Goal: Download file/media

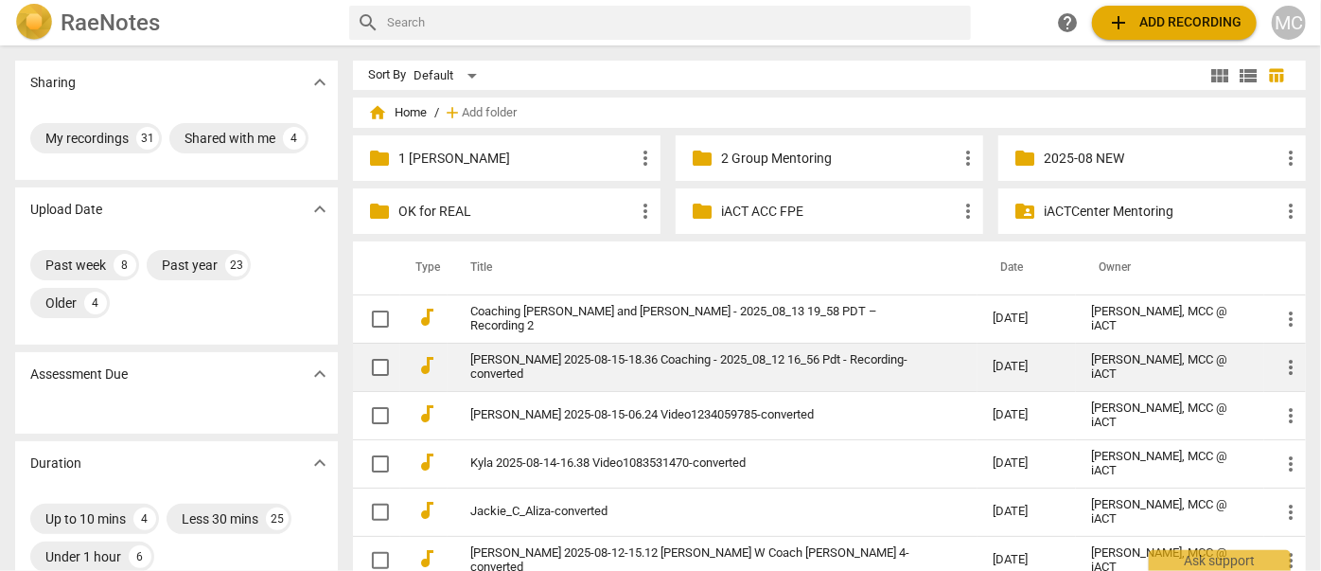
click at [546, 362] on link "[PERSON_NAME] 2025-08-15-18.36 Coaching - 2025_08_12 16_56 Pdt - Recording-conv…" at bounding box center [697, 367] width 454 height 28
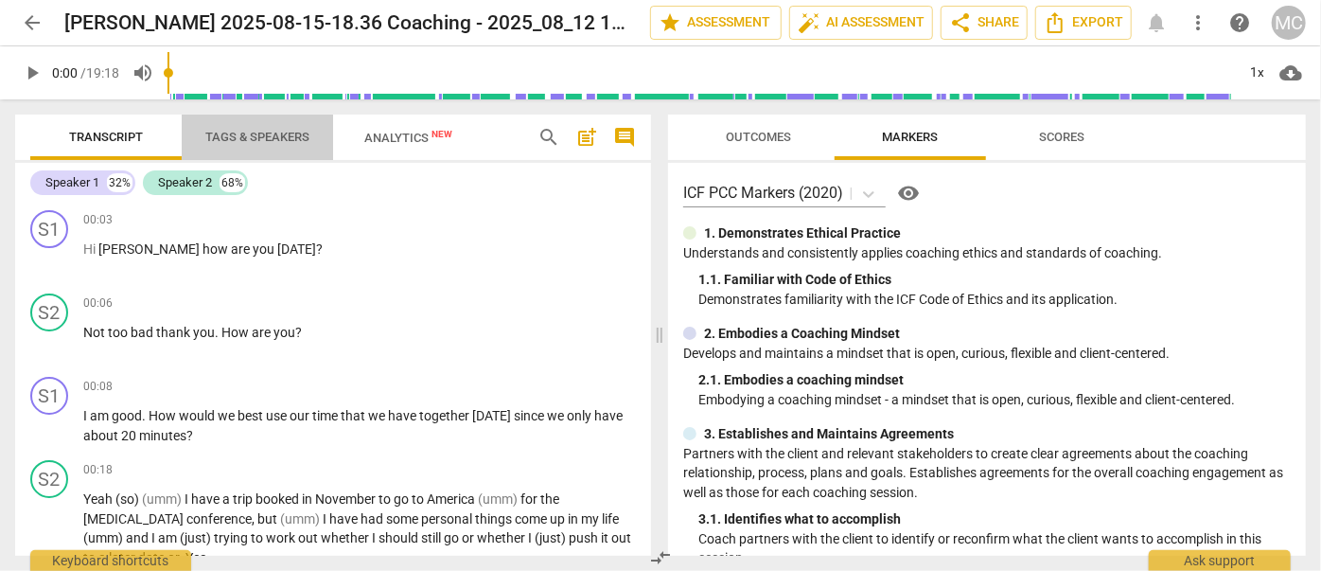
click at [253, 144] on span "Tags & Speakers" at bounding box center [257, 138] width 149 height 26
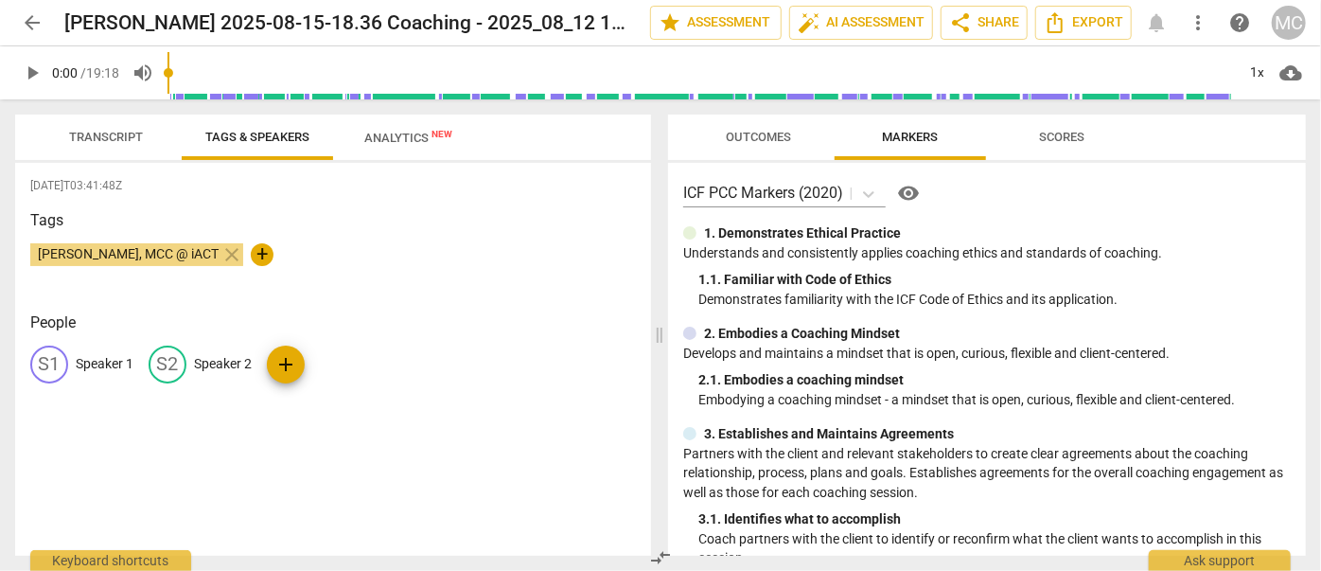
click at [86, 355] on p "Speaker 1" at bounding box center [105, 364] width 58 height 20
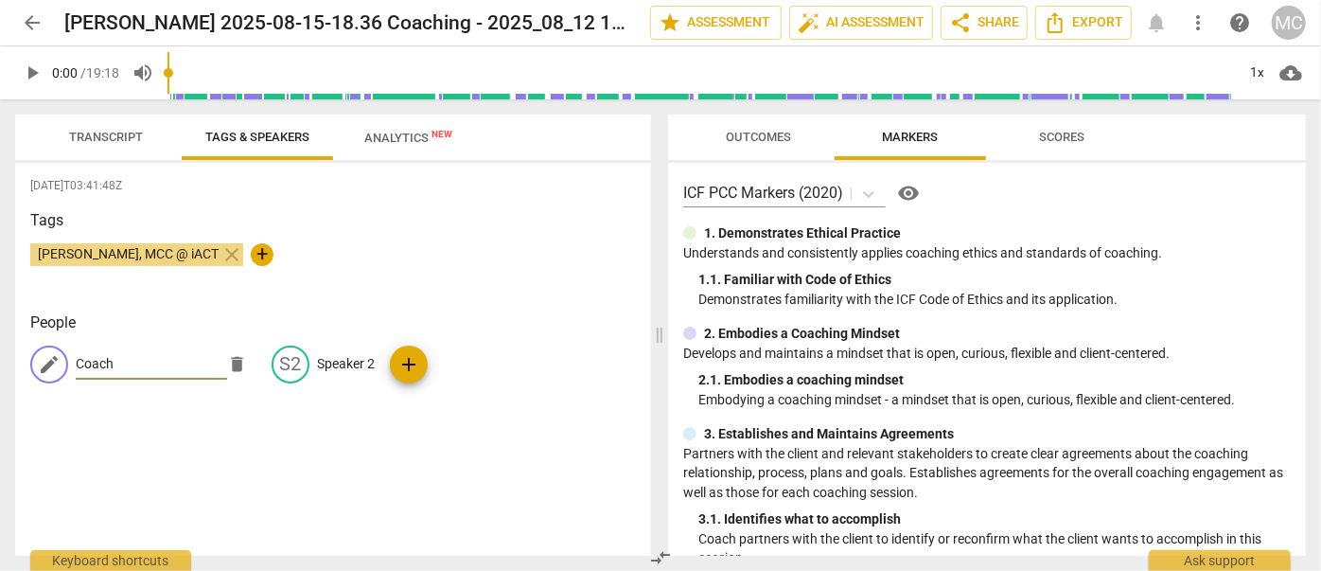
type input "Coach"
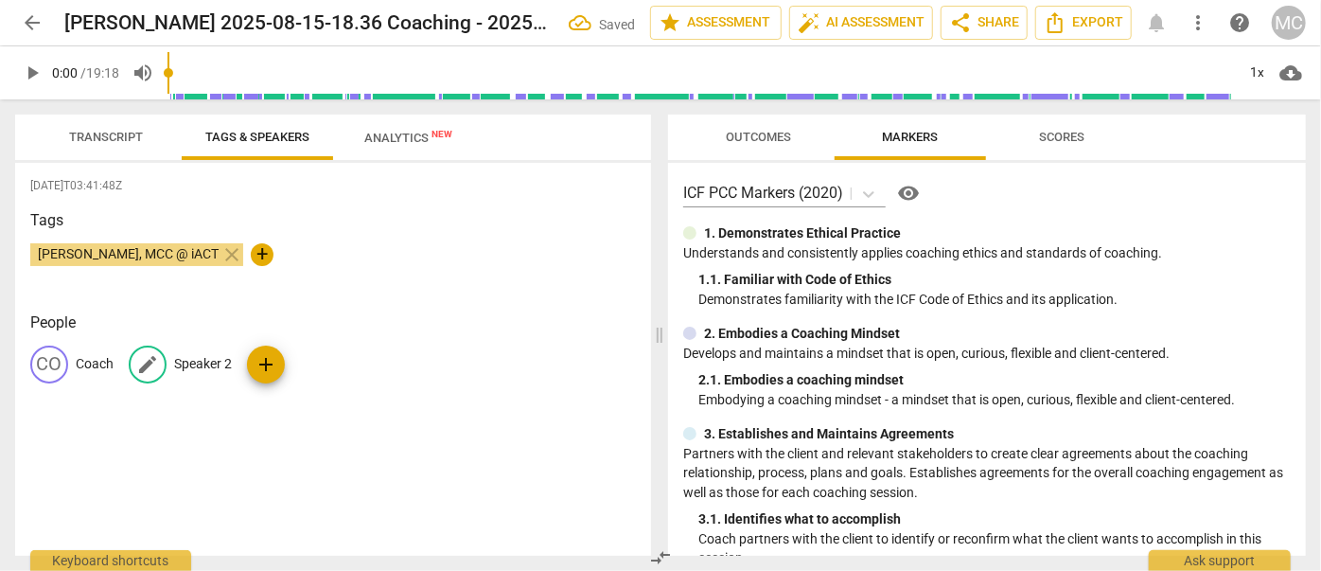
click at [203, 356] on p "Speaker 2" at bounding box center [203, 364] width 58 height 20
type input "Client"
click at [93, 155] on button "Transcript" at bounding box center [105, 136] width 151 height 45
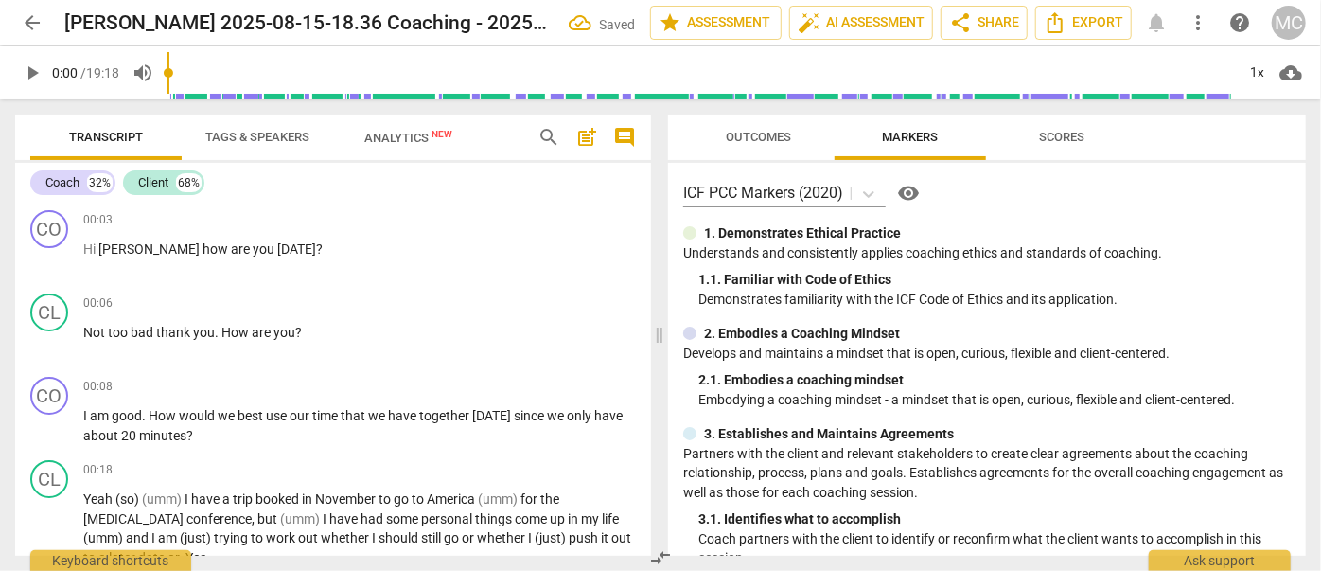
click at [274, 146] on span "Tags & Speakers" at bounding box center [257, 138] width 149 height 26
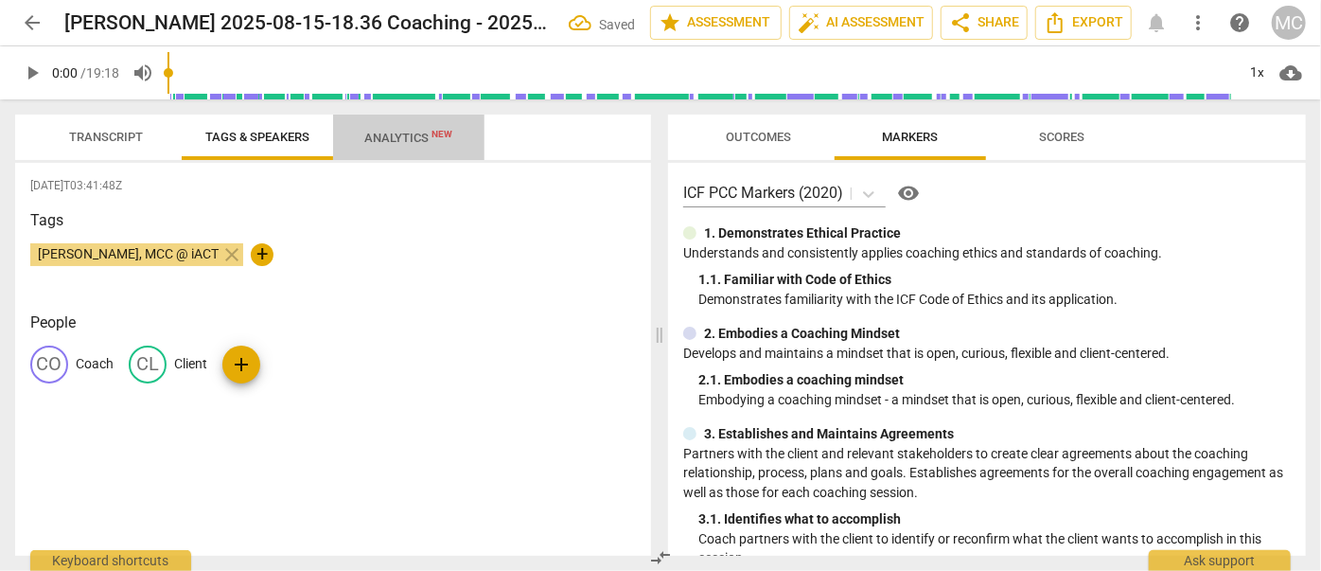
click at [375, 138] on span "Analytics New" at bounding box center [409, 138] width 88 height 14
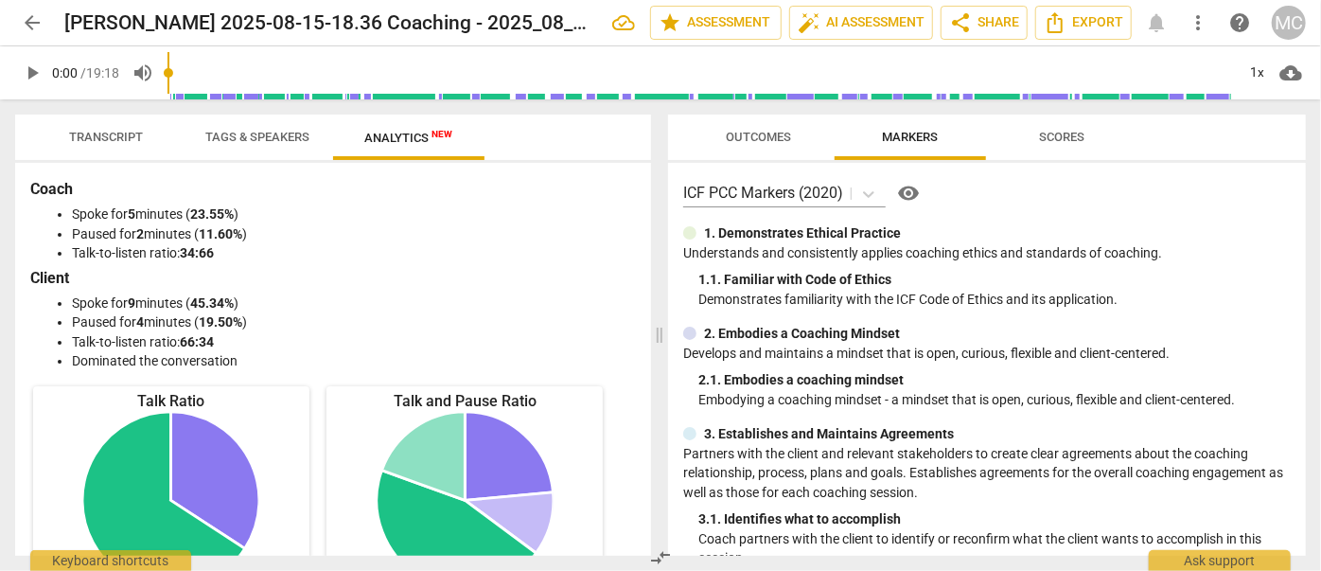
click at [134, 128] on span "Transcript" at bounding box center [105, 138] width 119 height 26
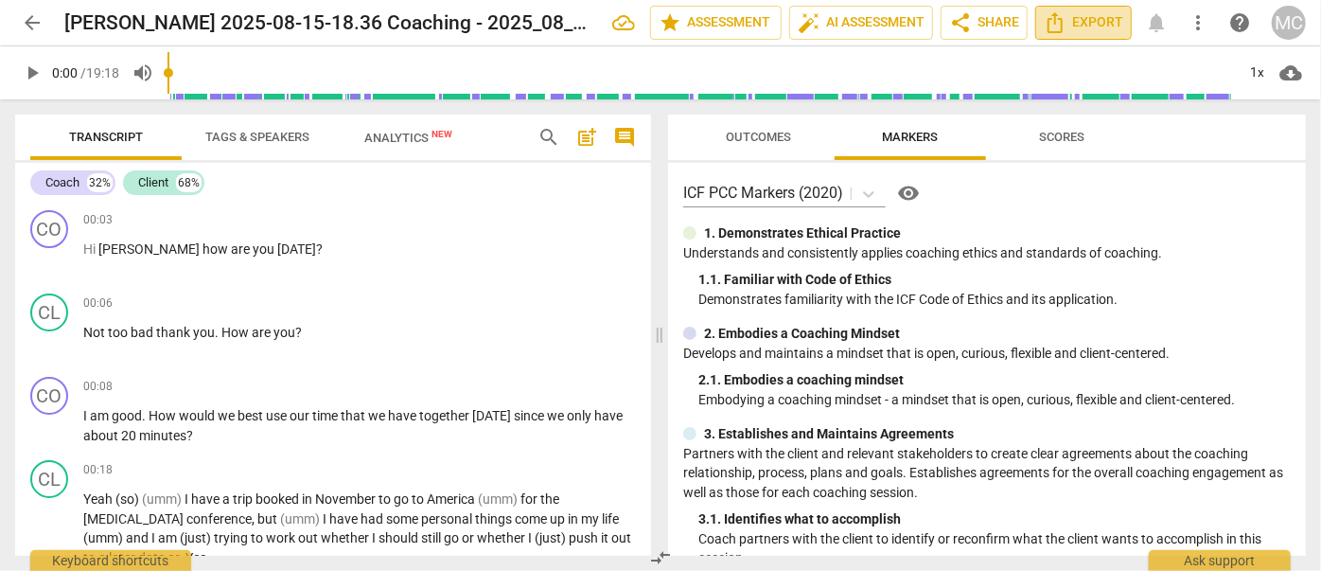
click at [1084, 37] on button "Export" at bounding box center [1083, 23] width 97 height 34
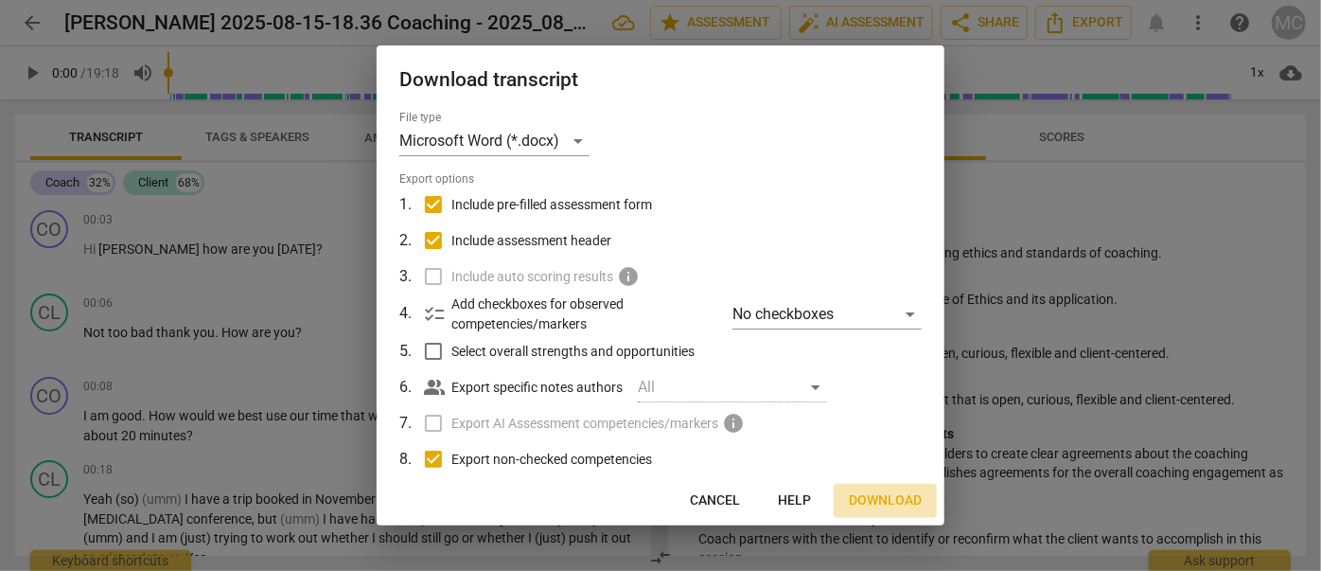
click at [871, 501] on span "Download" at bounding box center [885, 500] width 73 height 19
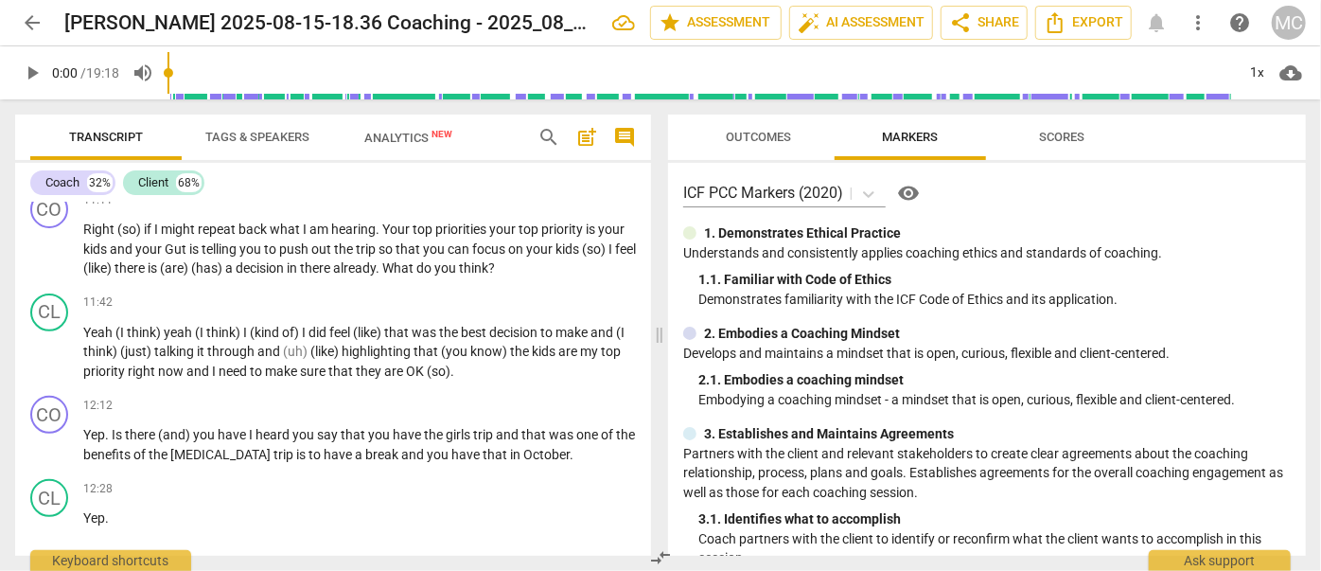
scroll to position [3785, 0]
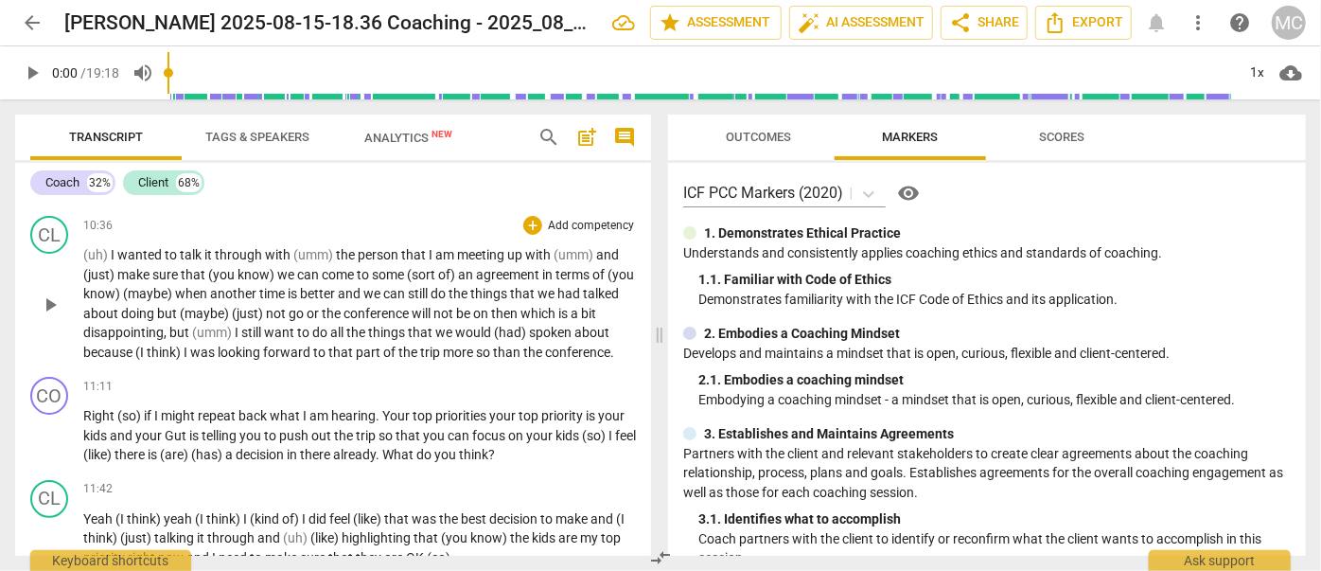
click at [228, 344] on span "looking" at bounding box center [240, 351] width 45 height 15
click at [279, 344] on span "forward" at bounding box center [288, 351] width 50 height 15
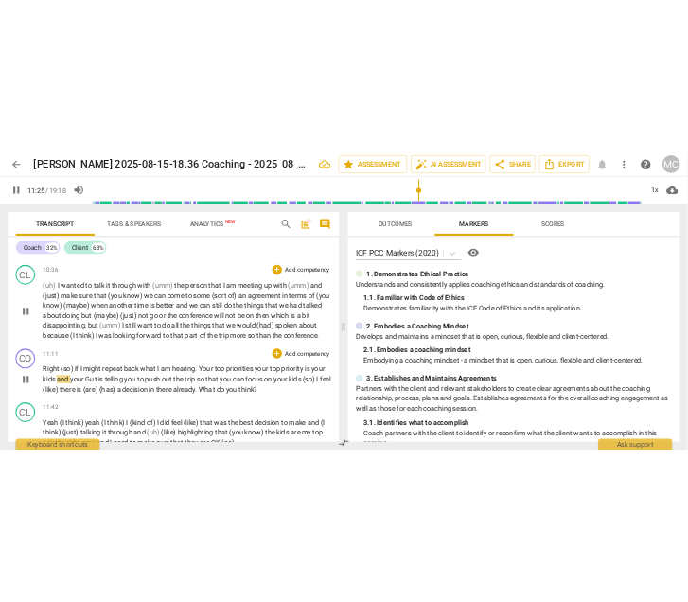
scroll to position [3699, 0]
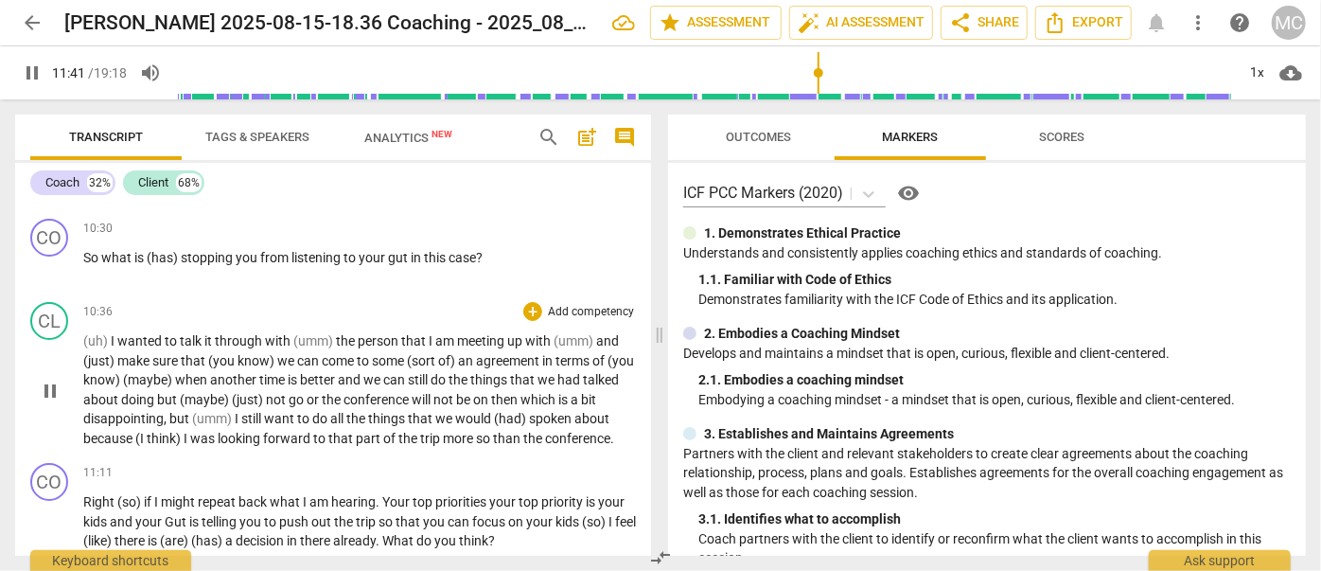
click at [45, 76] on span "pause" at bounding box center [32, 73] width 34 height 23
type input "702"
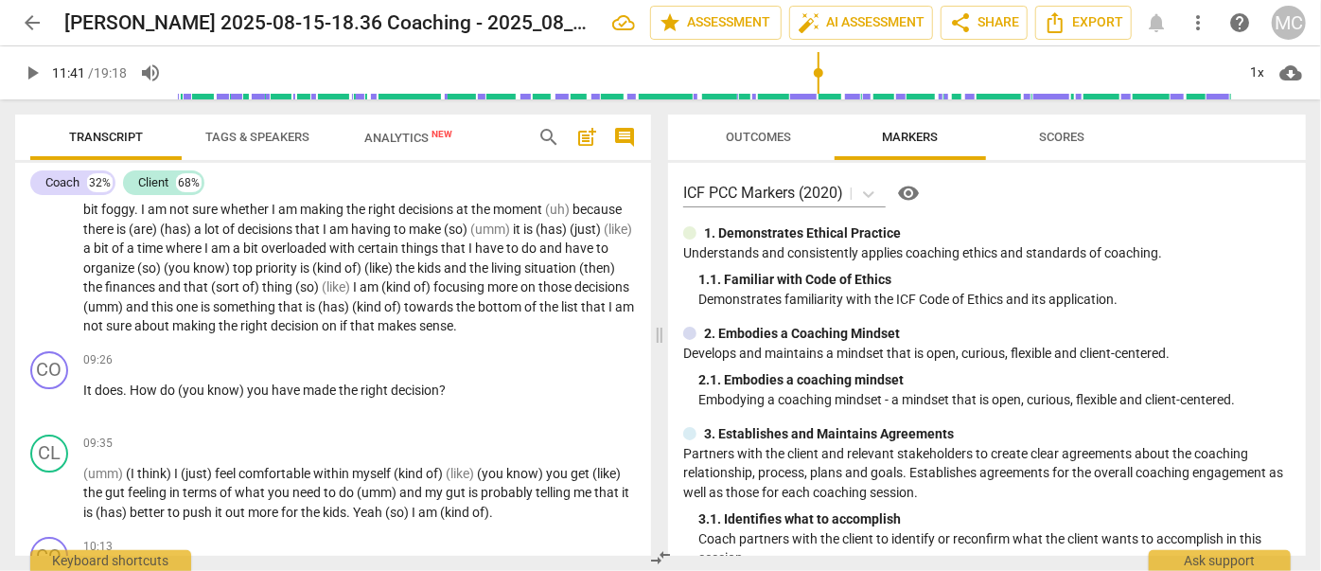
scroll to position [3096, 0]
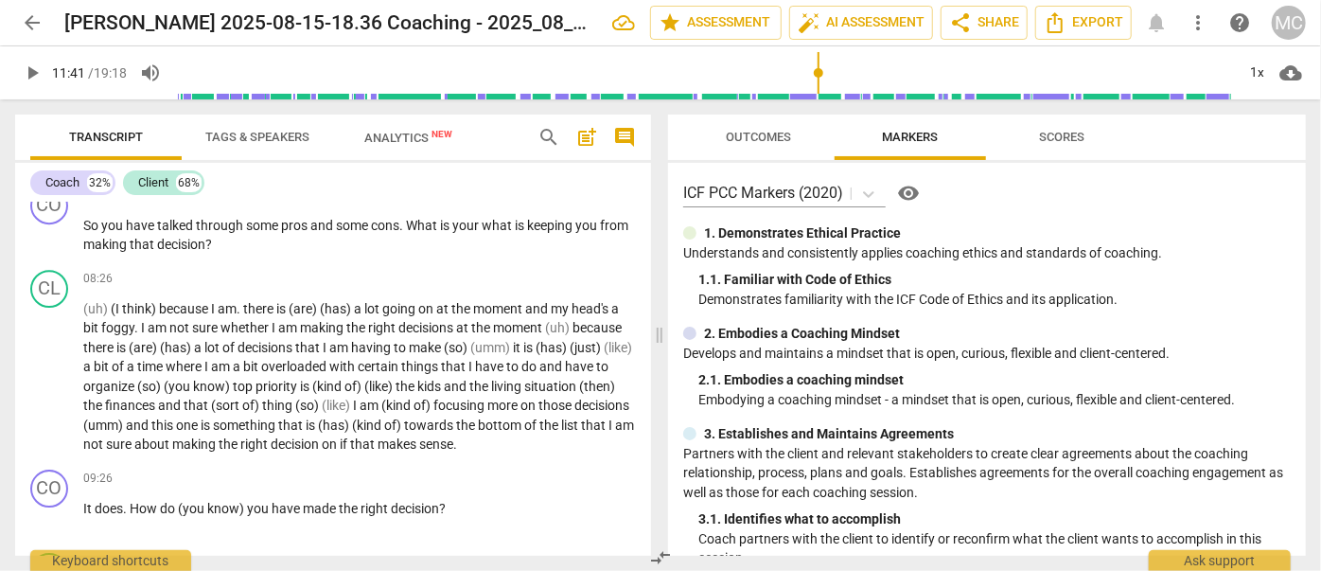
click at [33, 29] on span "arrow_back" at bounding box center [32, 22] width 23 height 23
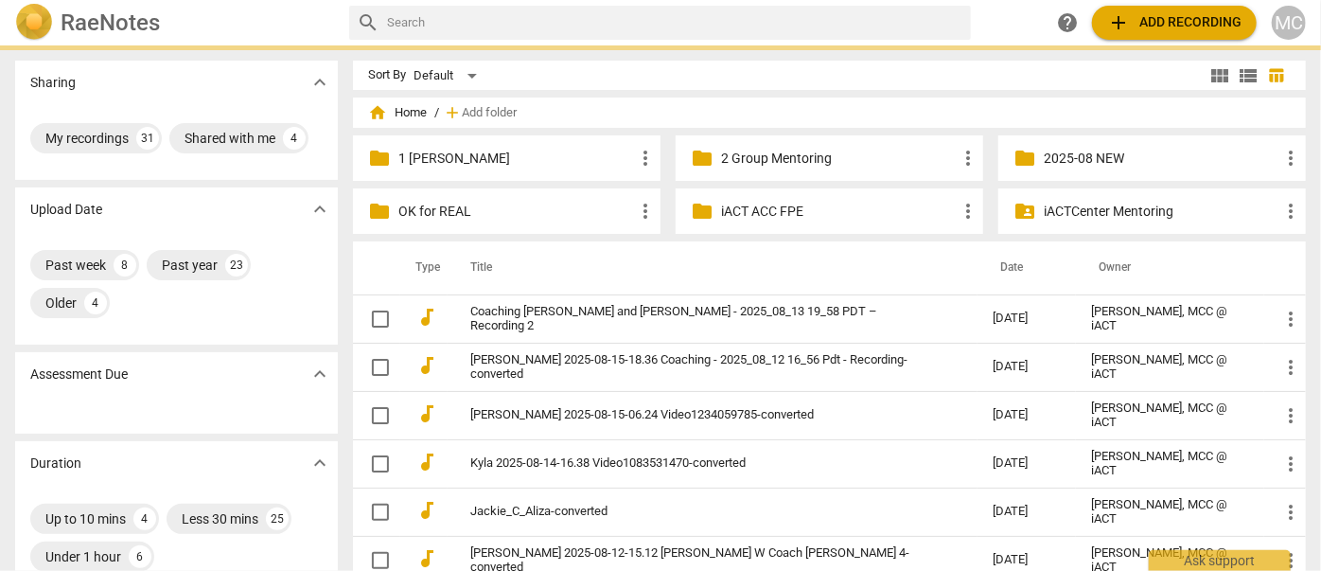
click at [515, 25] on input "text" at bounding box center [675, 23] width 576 height 30
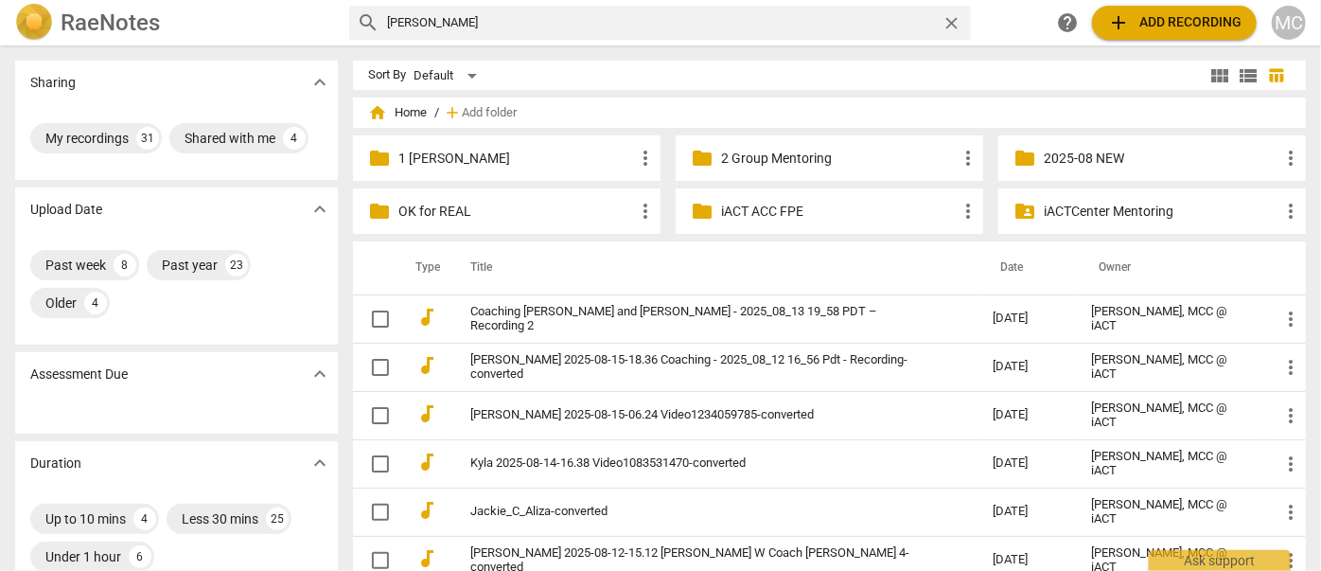
type input "julie"
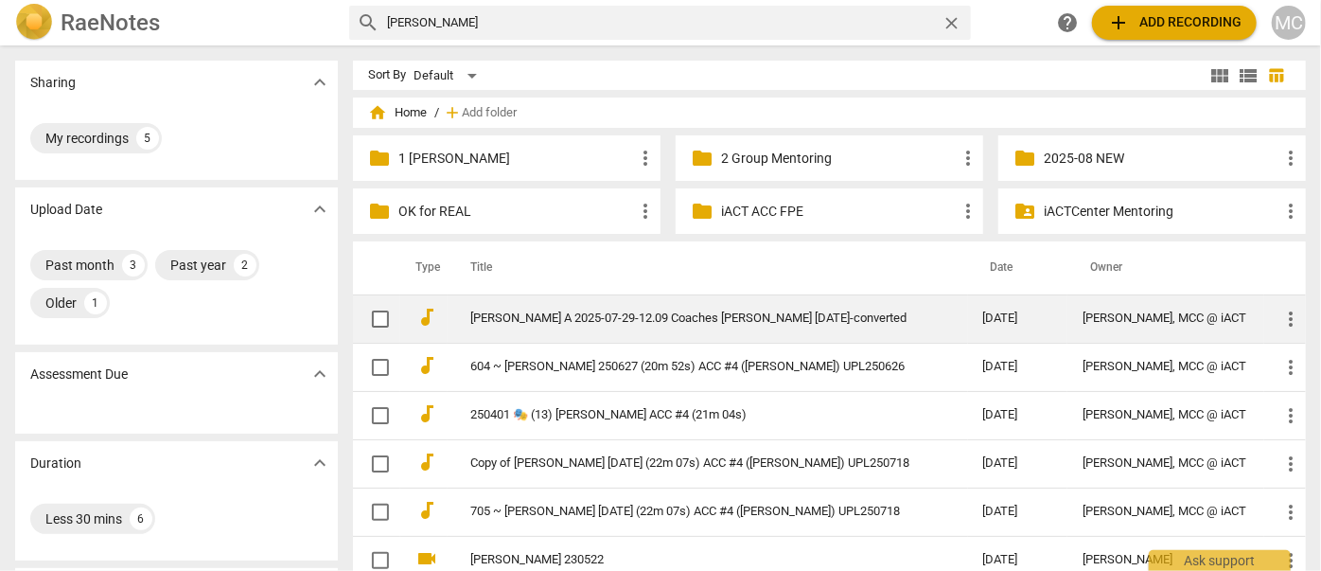
click at [663, 321] on link "Julie A 2025-07-29-12.09 Coaches Jennifer G 2025-07-22-converted" at bounding box center [692, 318] width 445 height 14
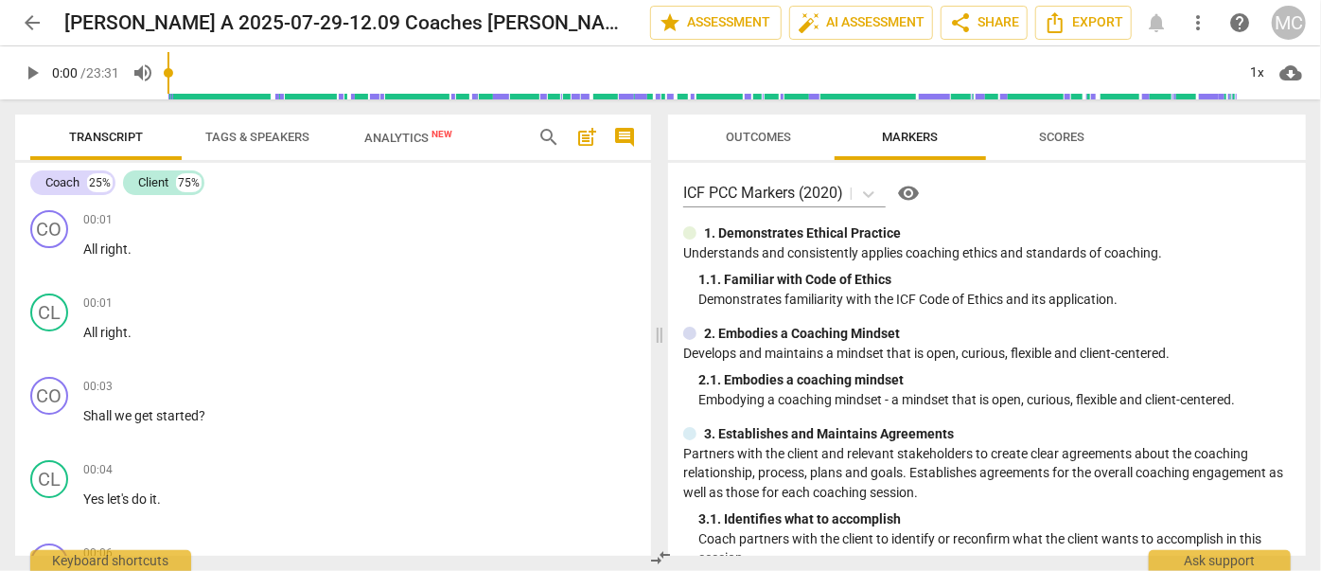
click at [32, 22] on span "arrow_back" at bounding box center [32, 22] width 23 height 23
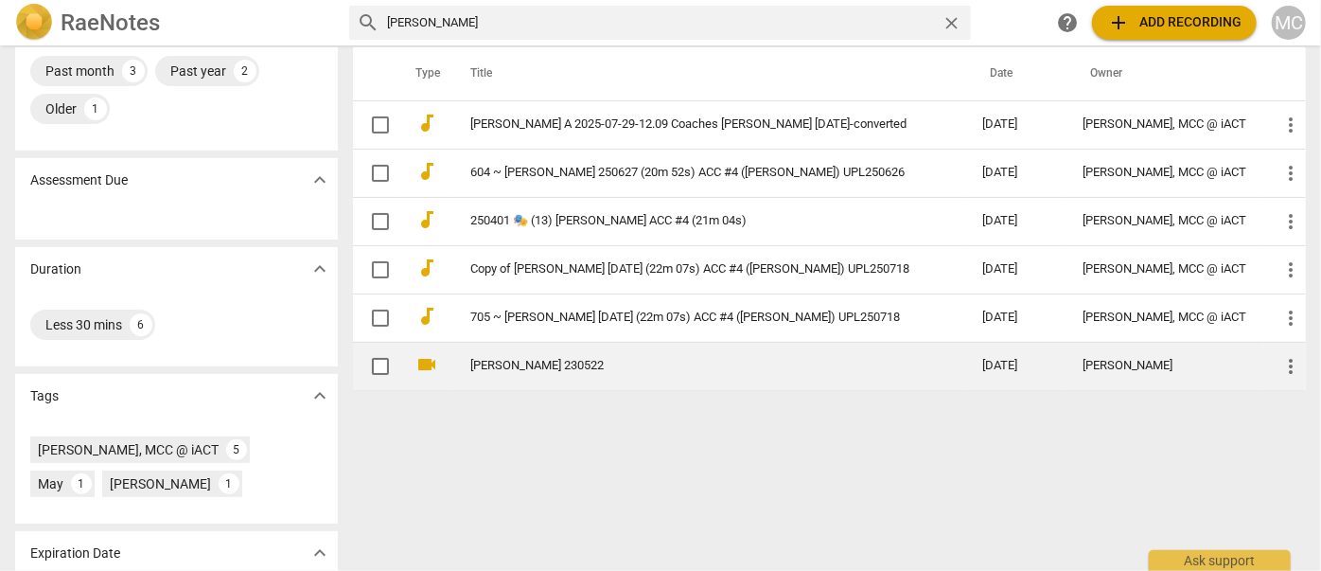
scroll to position [171, 0]
